Goal: Navigation & Orientation: Find specific page/section

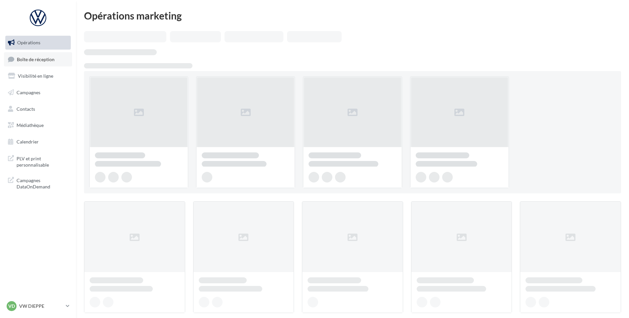
click at [37, 58] on span "Boîte de réception" at bounding box center [36, 59] width 38 height 6
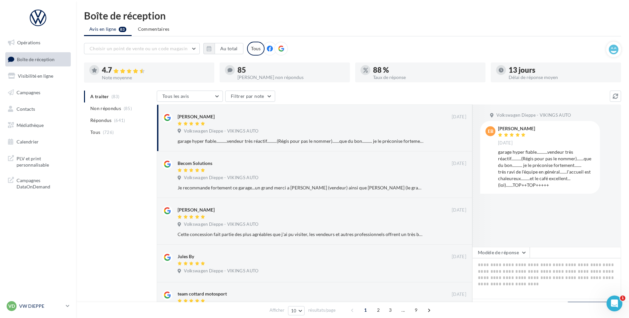
click at [55, 306] on p "VW DIEPPE" at bounding box center [41, 306] width 44 height 7
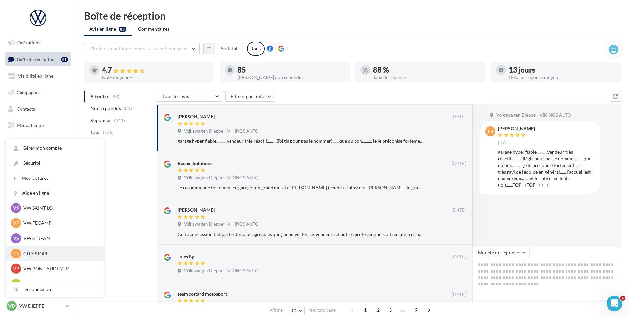
scroll to position [66, 0]
click at [47, 255] on p "VW ST JEAN" at bounding box center [59, 253] width 73 height 7
